Goal: Navigation & Orientation: Find specific page/section

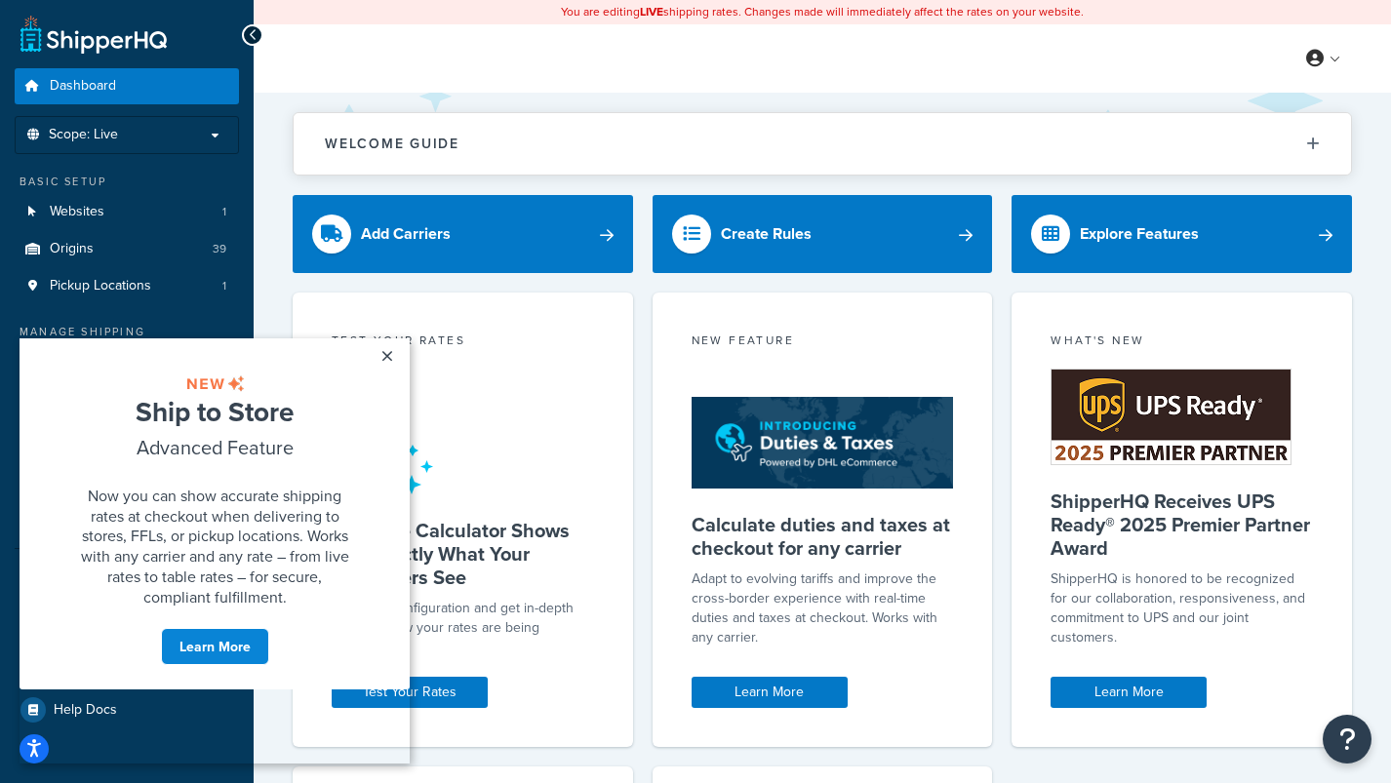
scroll to position [1, 0]
click at [387, 351] on link "×" at bounding box center [387, 355] width 34 height 35
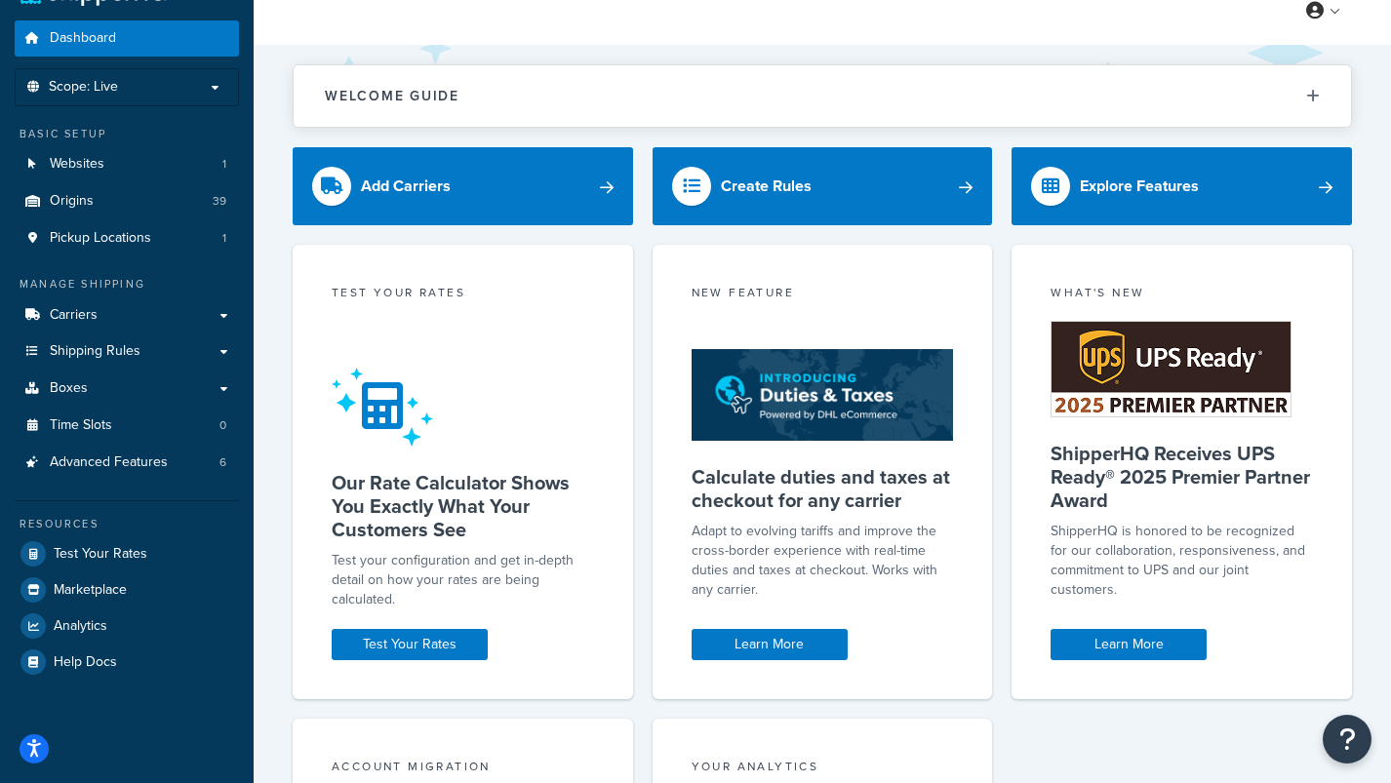
scroll to position [0, 0]
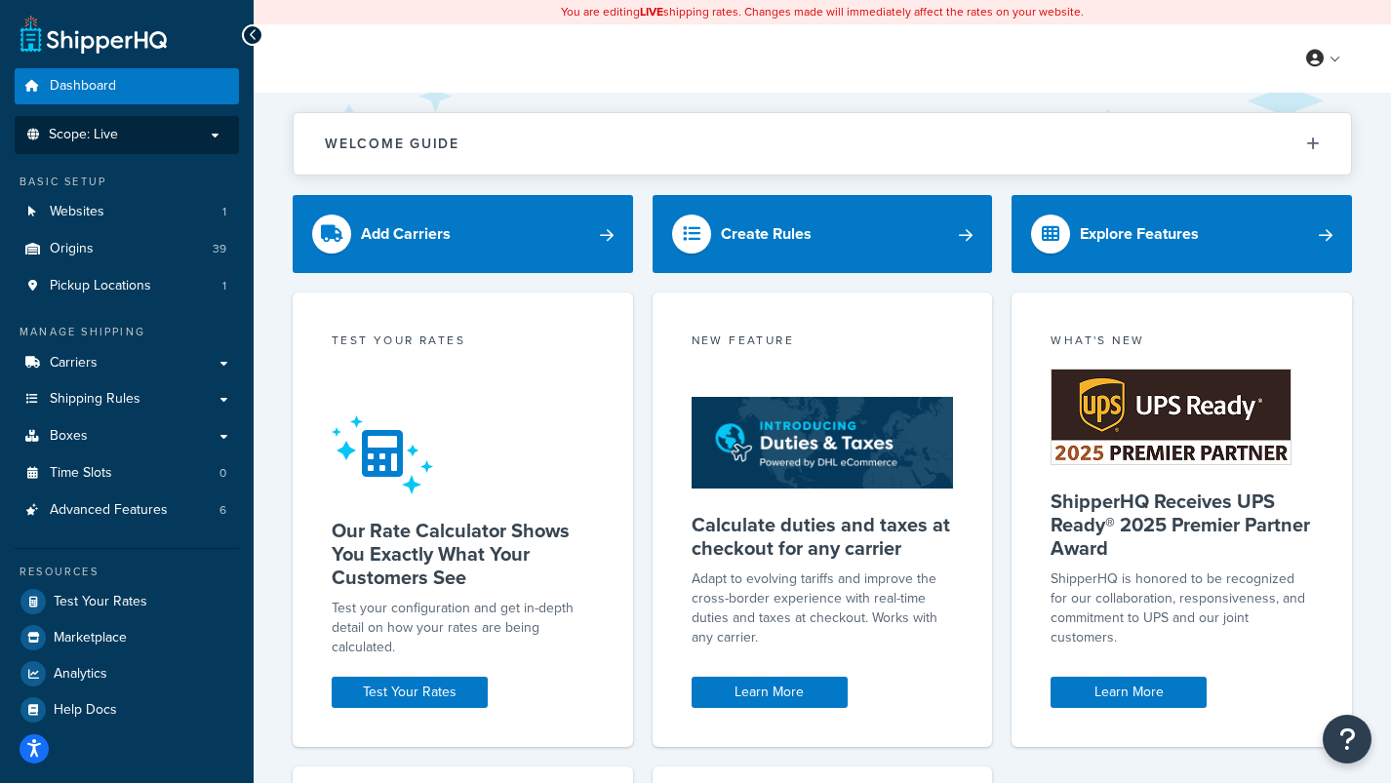
click at [216, 135] on p "Scope: Live" at bounding box center [126, 135] width 207 height 17
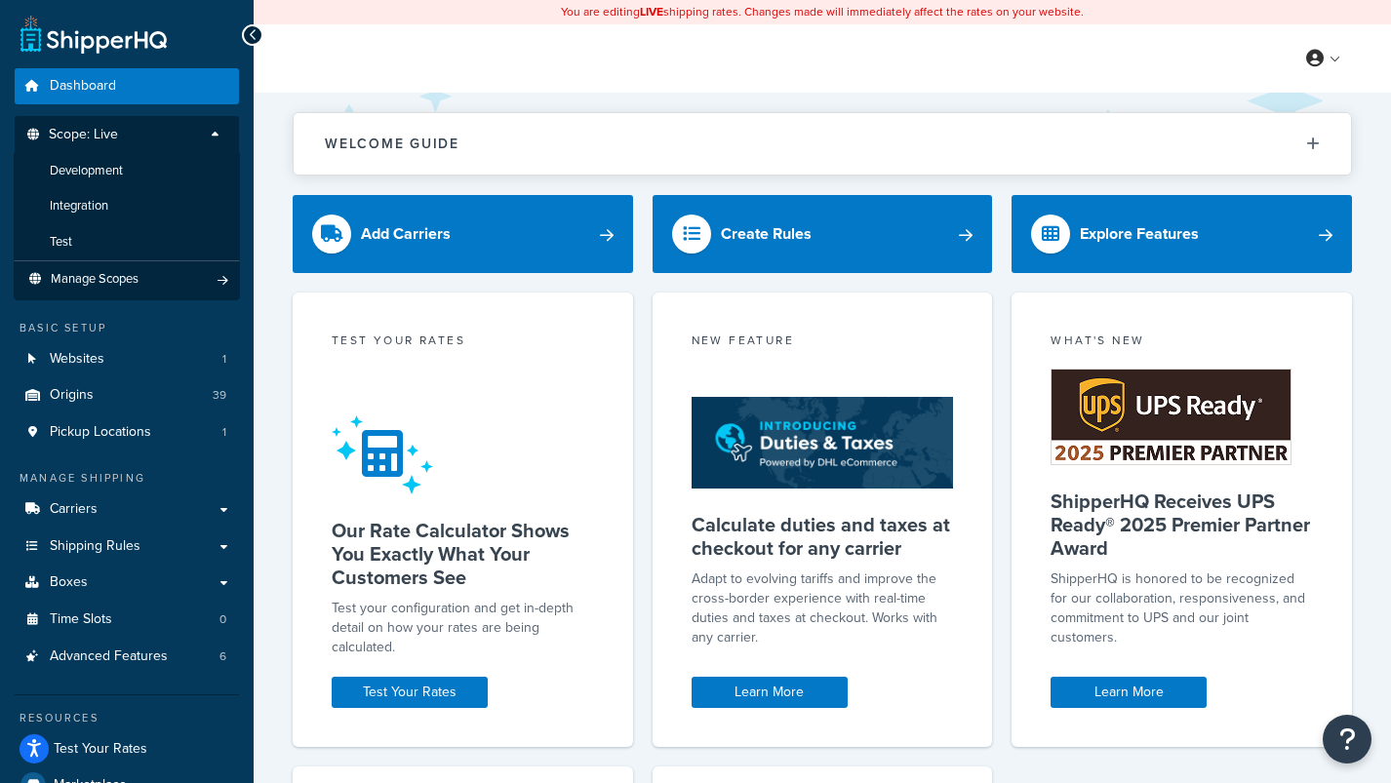
click at [271, 137] on div "Welcome Guide ShipperHQ: An Overview Carrier Setup Shipping Rules Overview Comm…" at bounding box center [822, 692] width 1137 height 1199
click at [273, 166] on div "Welcome Guide ShipperHQ: An Overview Carrier Setup Shipping Rules Overview Comm…" at bounding box center [822, 692] width 1137 height 1199
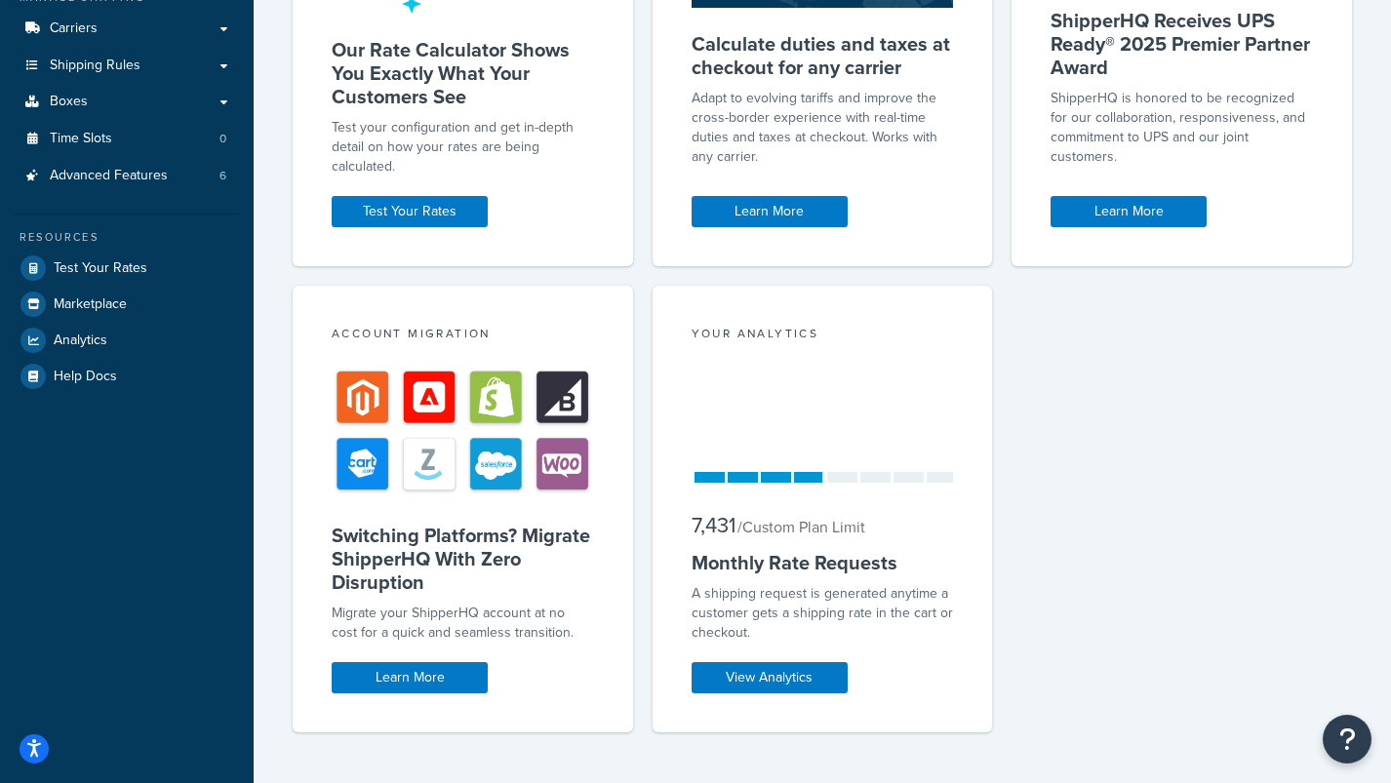
scroll to position [508, 0]
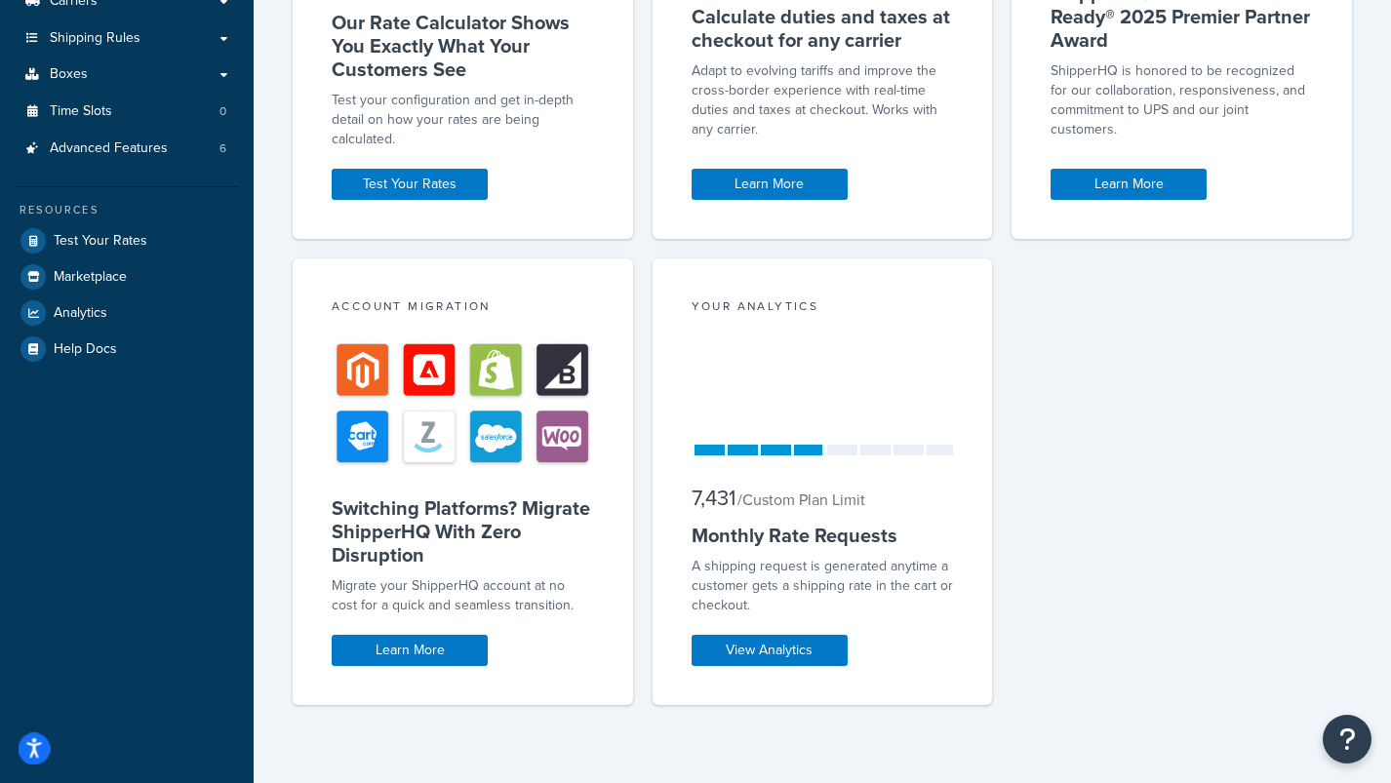
click at [30, 742] on icon "Open accessiBe: accessibility options, statement and help" at bounding box center [34, 748] width 16 height 20
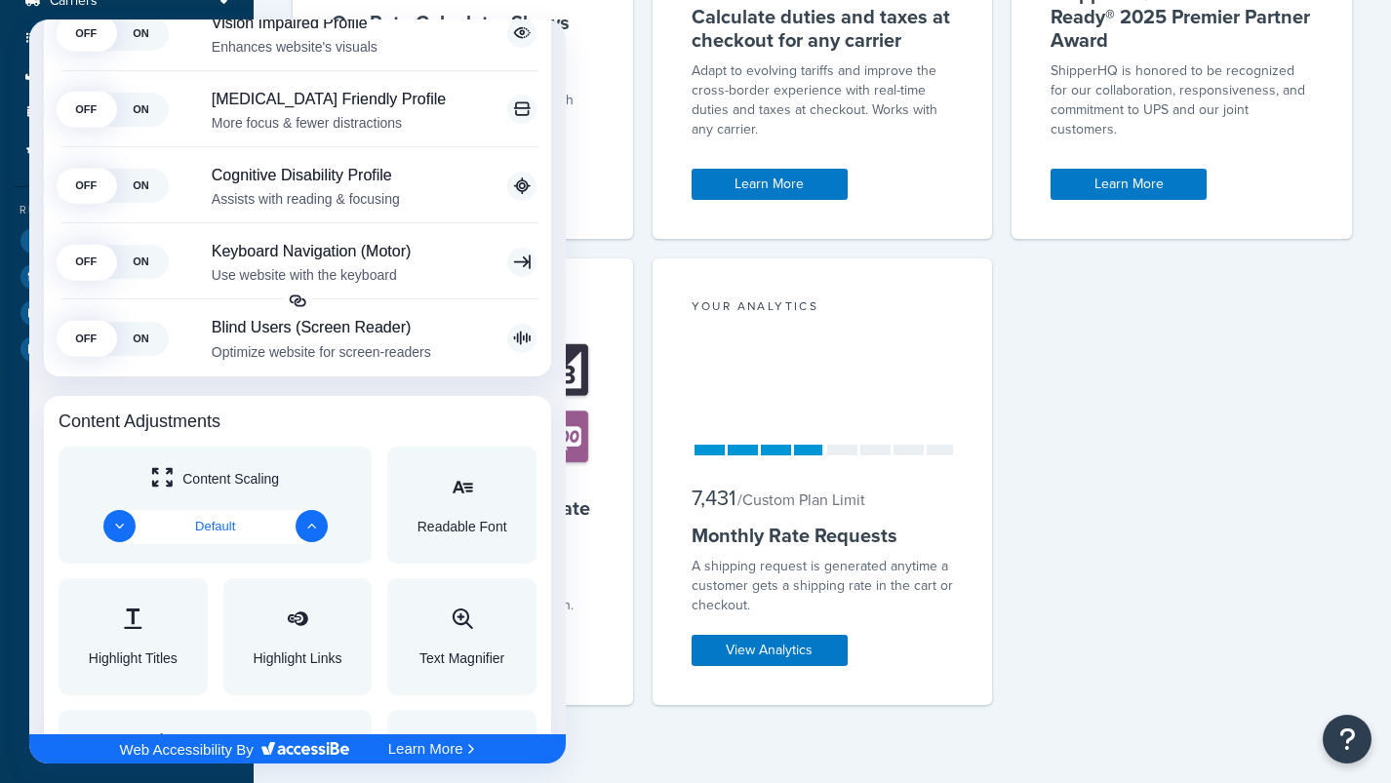
scroll to position [0, 0]
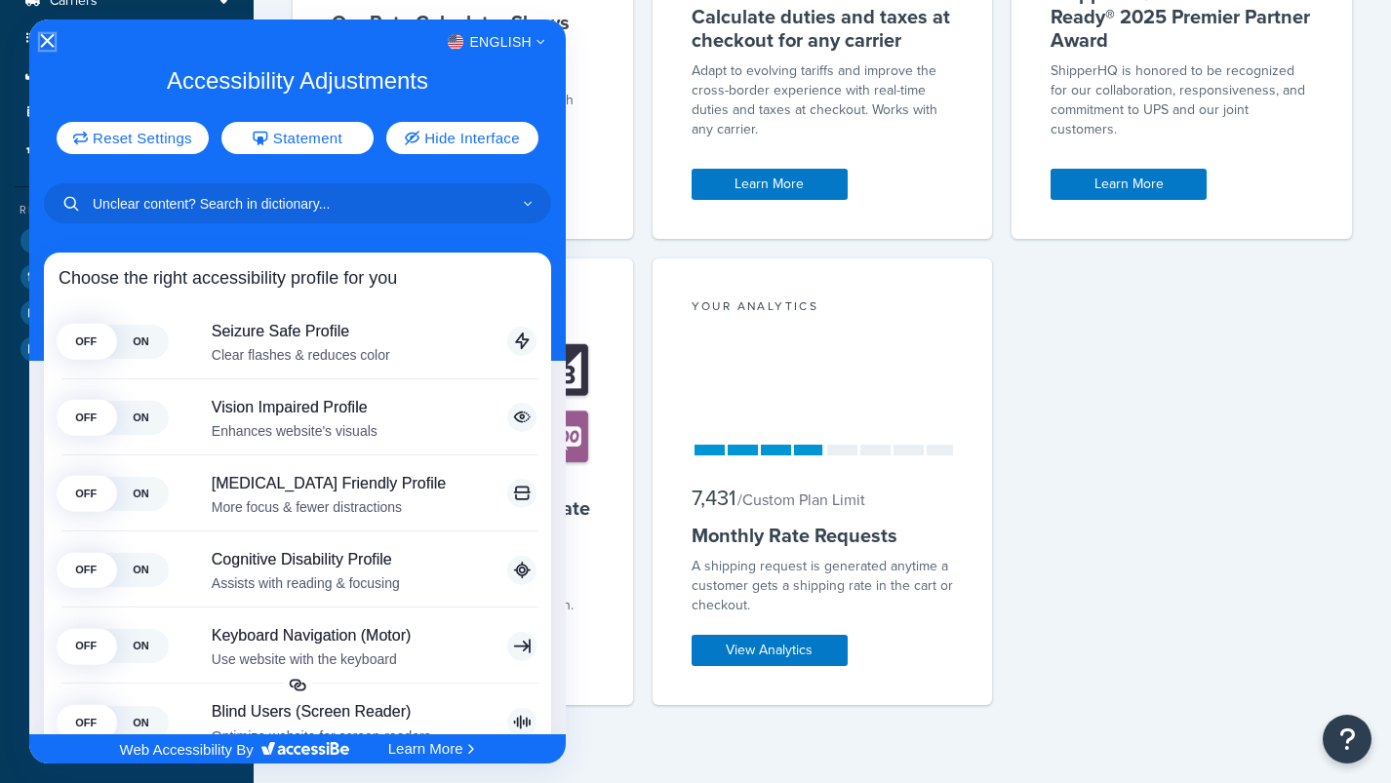
click at [46, 41] on icon "Close Accessibility Interface" at bounding box center [48, 41] width 14 height 14
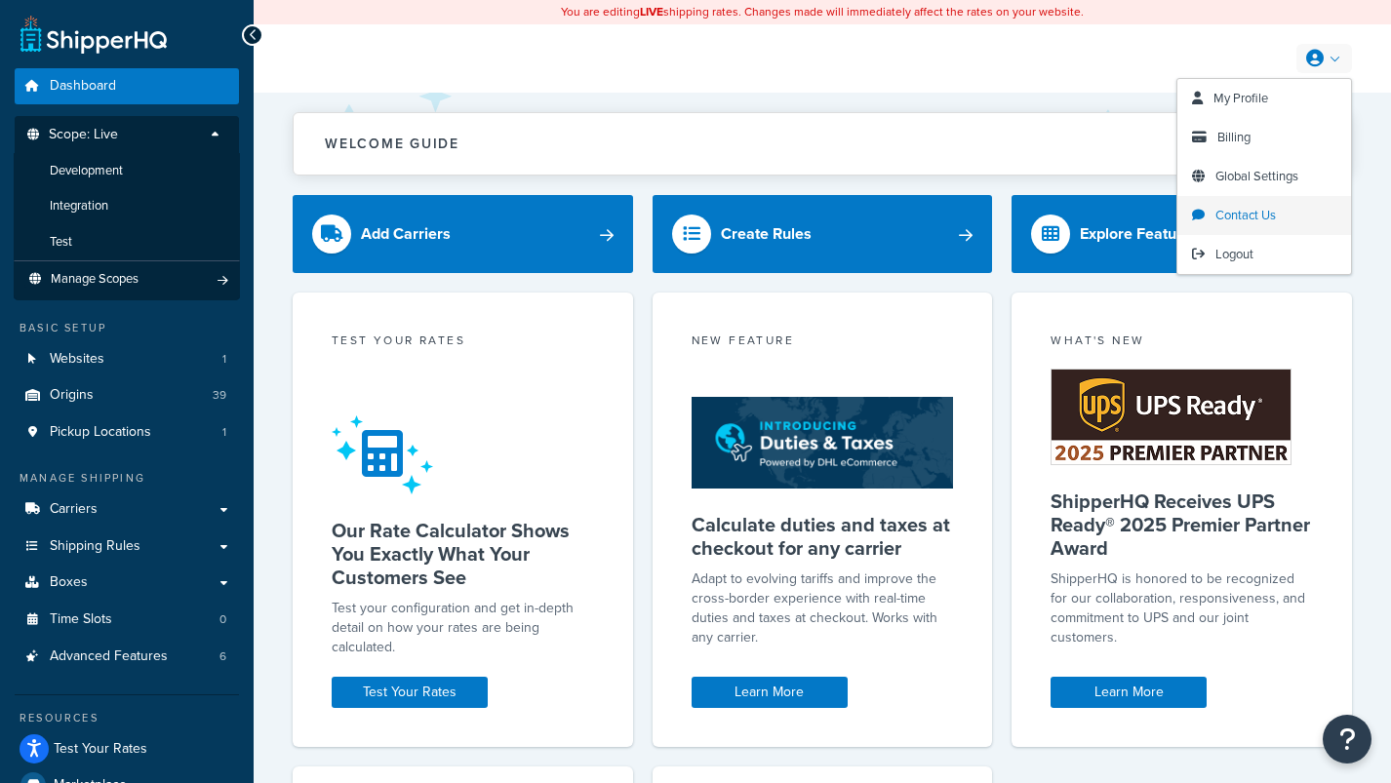
click at [1223, 214] on span "Contact Us" at bounding box center [1245, 215] width 60 height 19
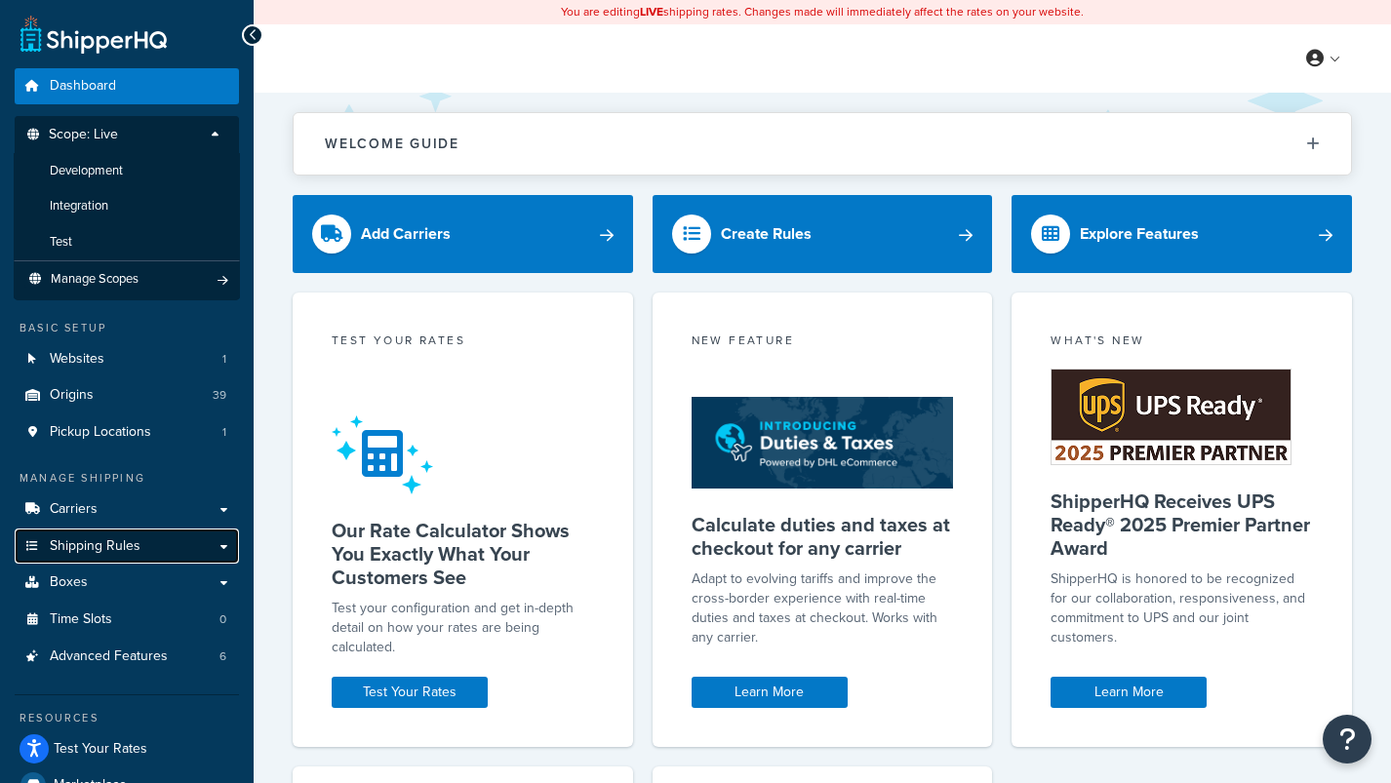
click at [222, 549] on link "Shipping Rules" at bounding box center [127, 547] width 224 height 36
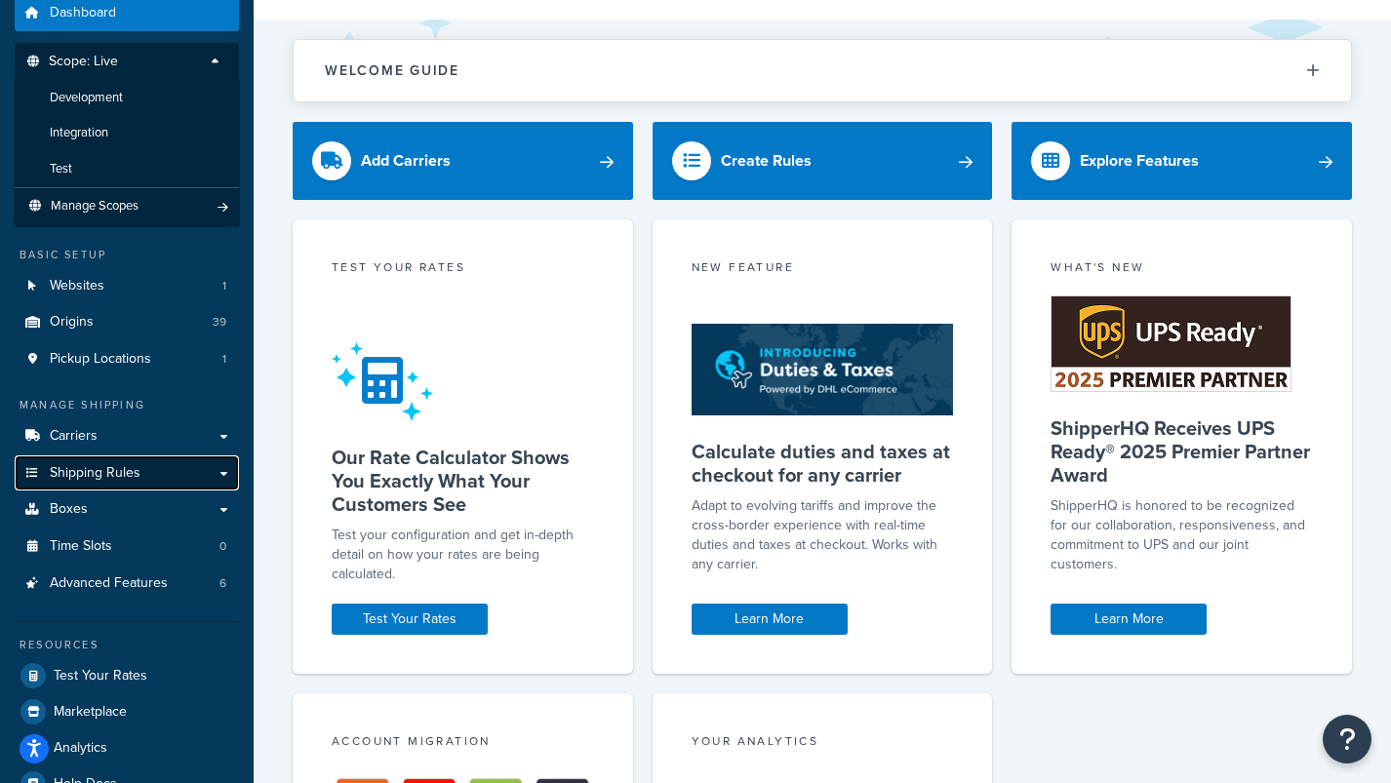
scroll to position [105, 0]
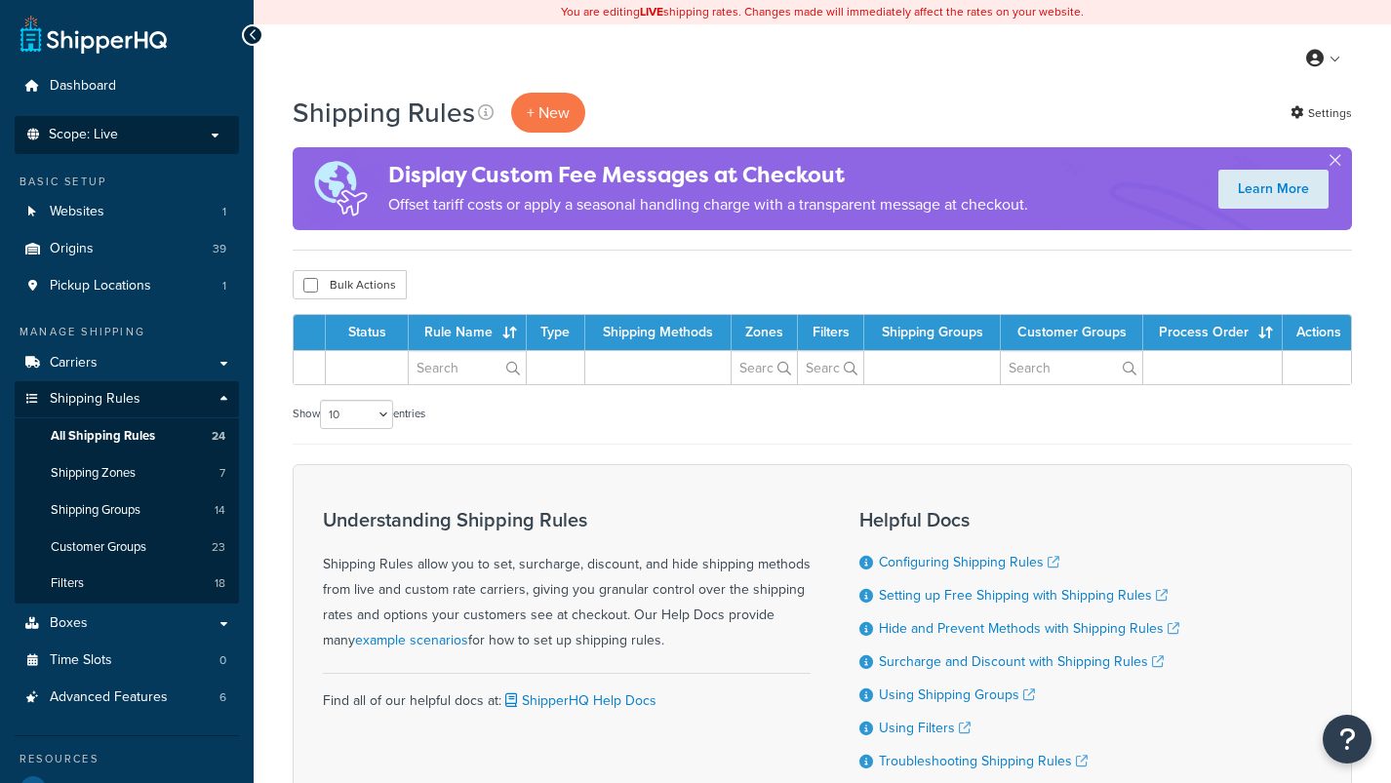
click at [217, 136] on p "Scope: Live" at bounding box center [126, 135] width 207 height 17
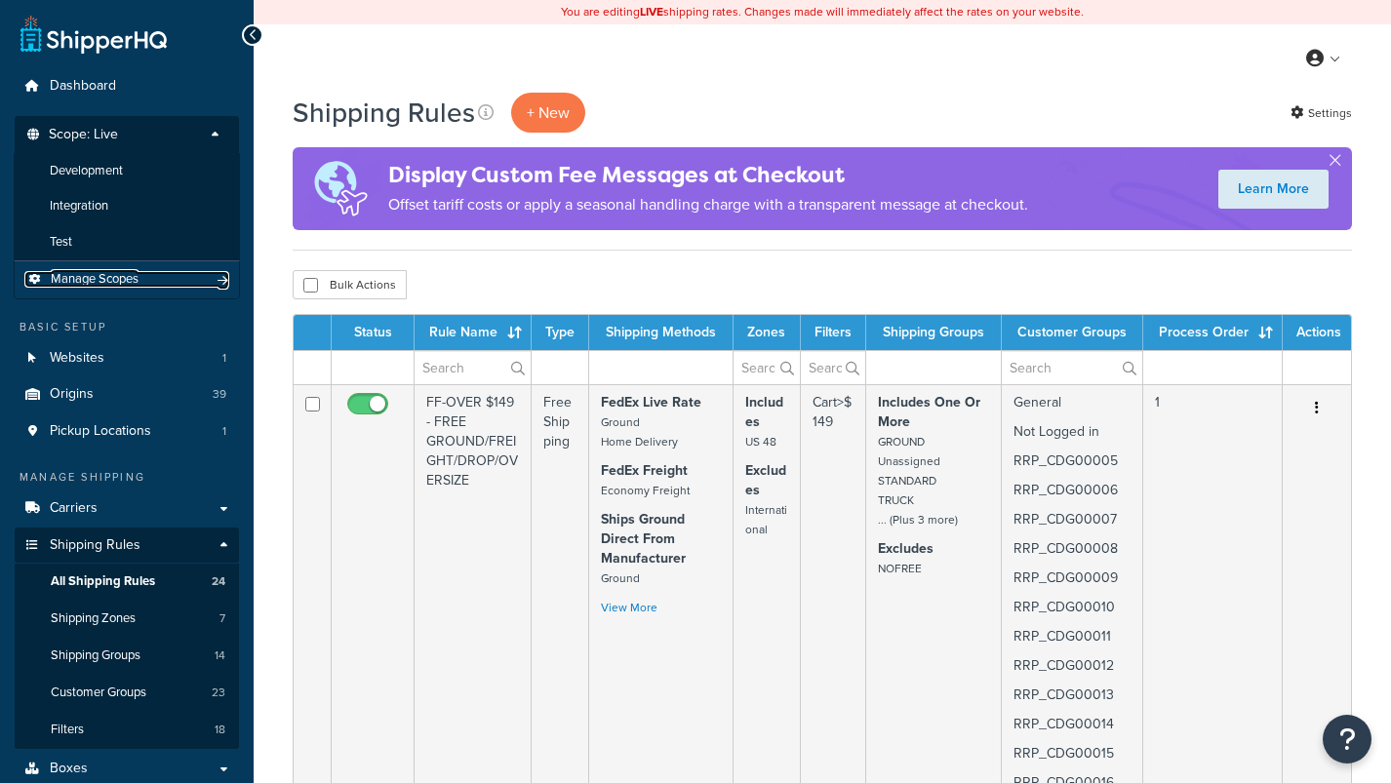
click at [212, 283] on link "Manage Scopes" at bounding box center [126, 279] width 205 height 17
